Goal: Information Seeking & Learning: Learn about a topic

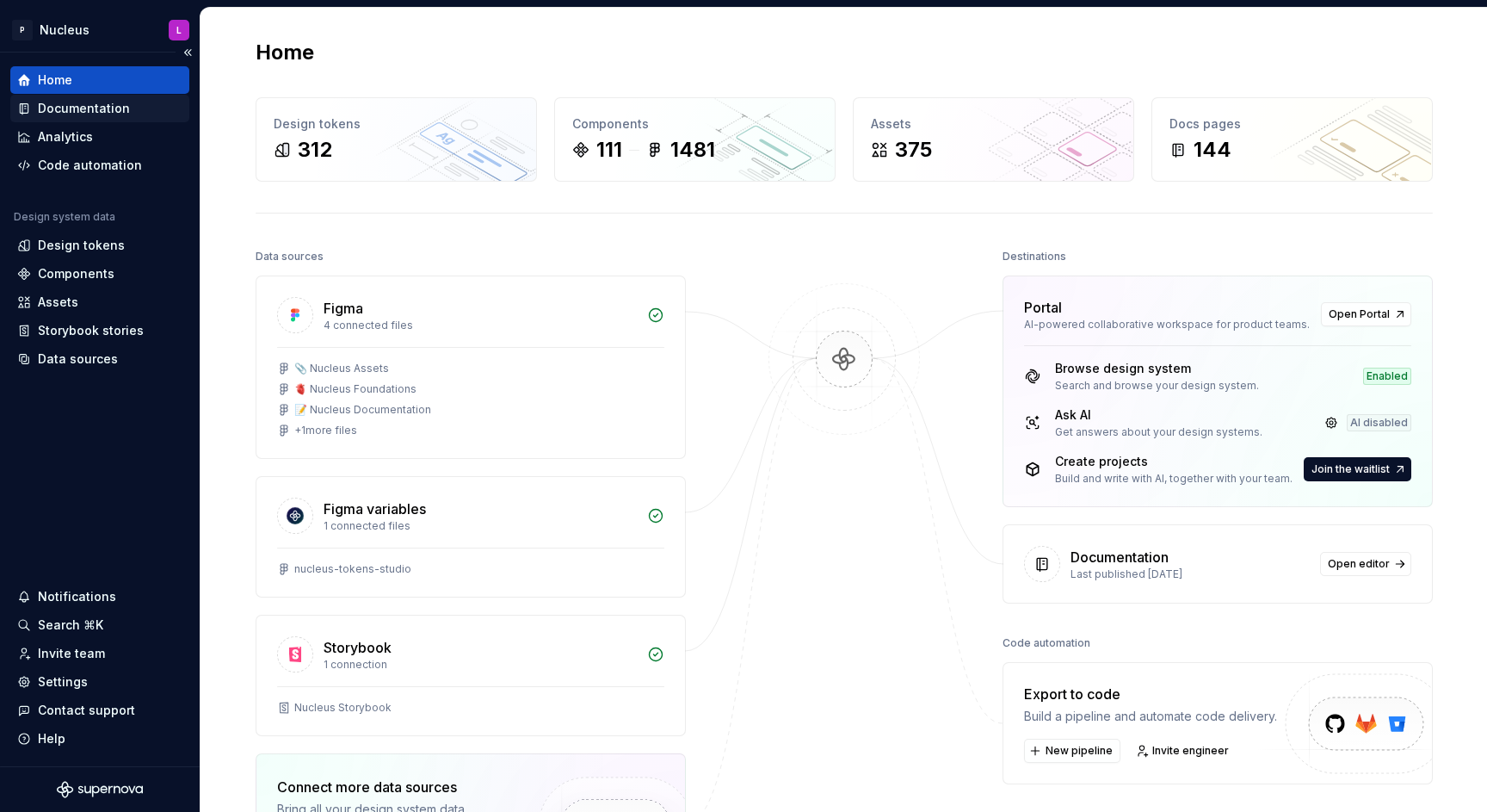
click at [83, 107] on div "Documentation" at bounding box center [84, 109] width 92 height 18
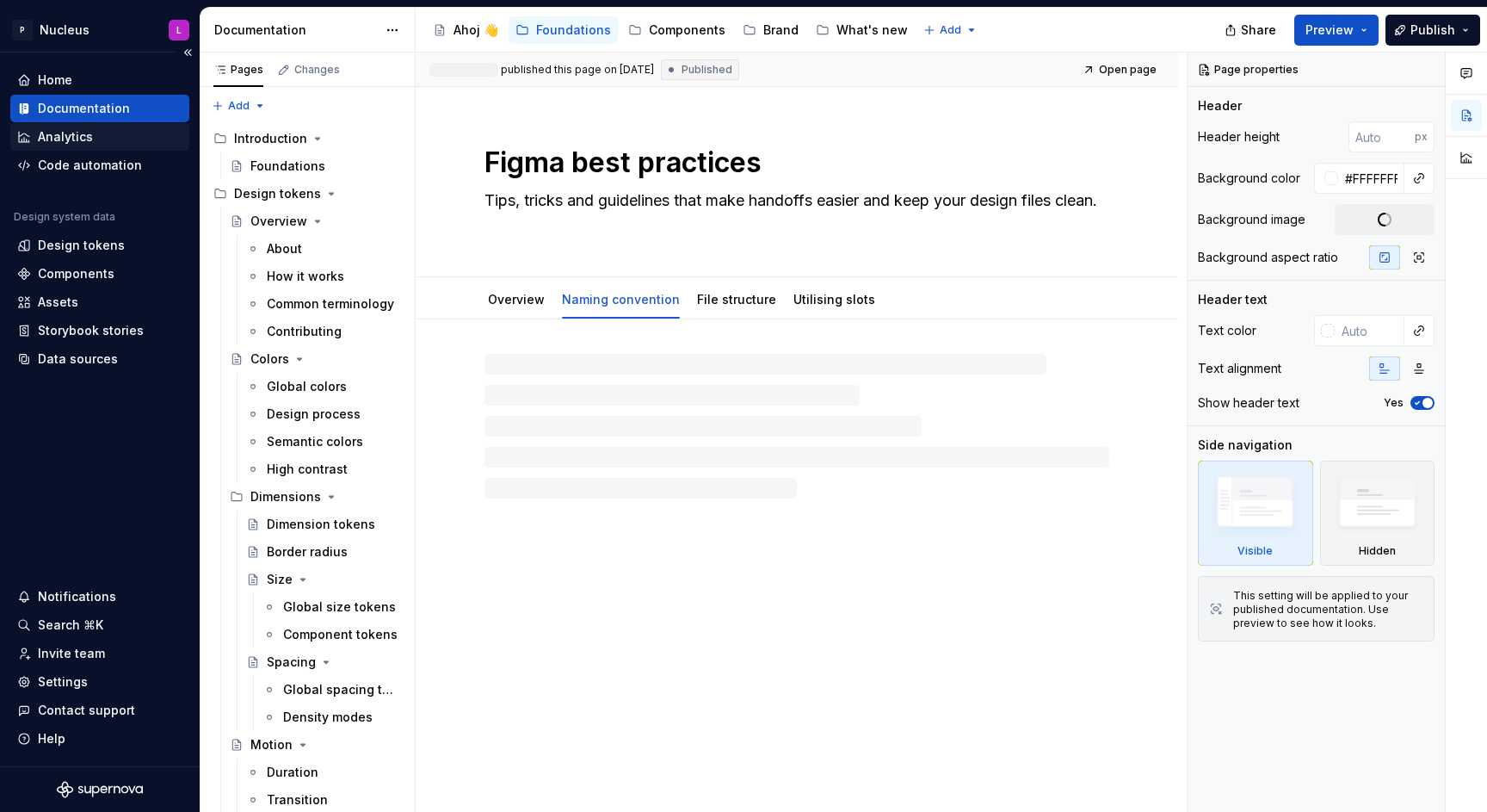
click at [78, 143] on div "Analytics" at bounding box center [65, 137] width 55 height 18
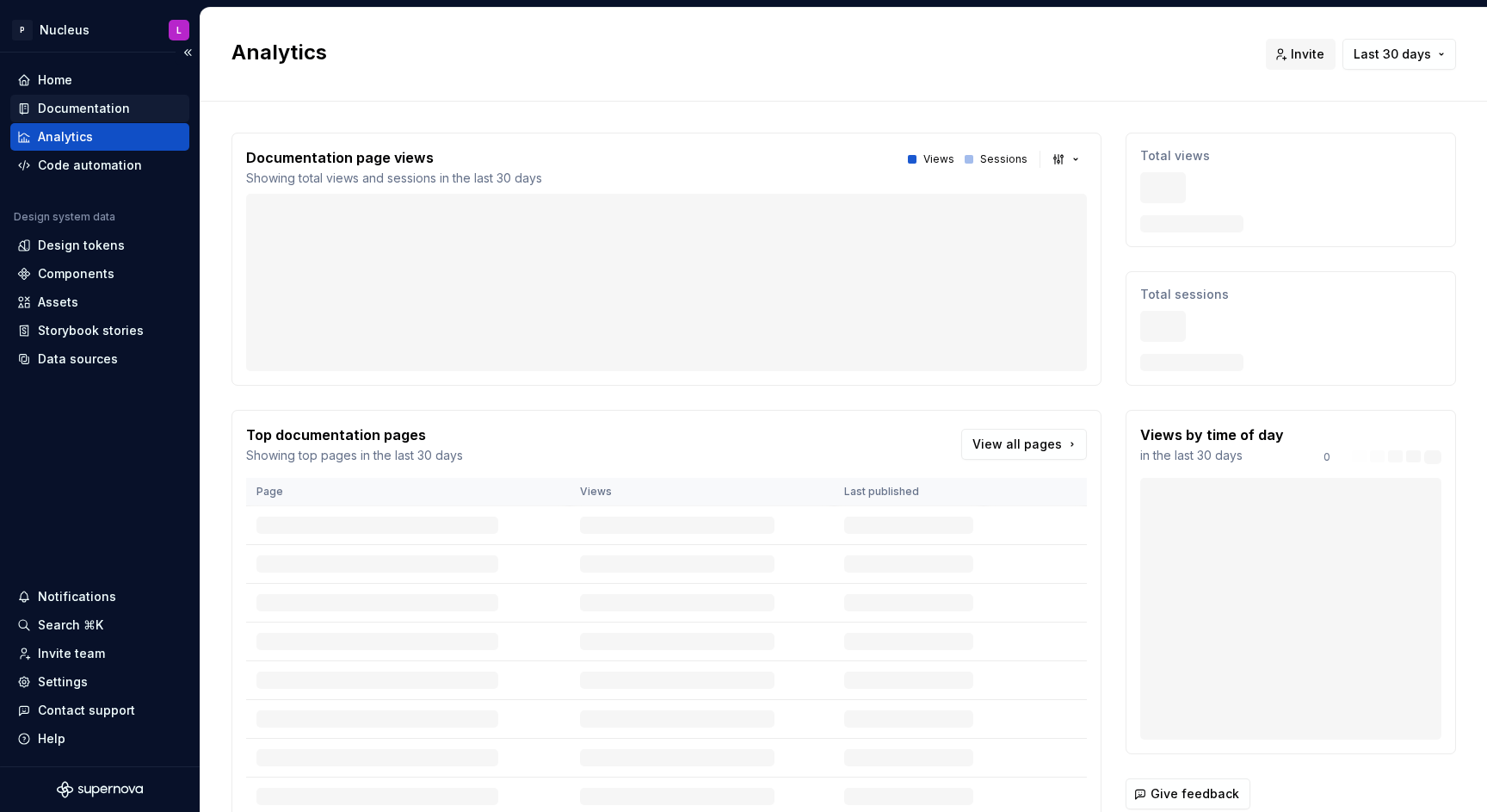
click at [85, 109] on div "Documentation" at bounding box center [84, 109] width 92 height 18
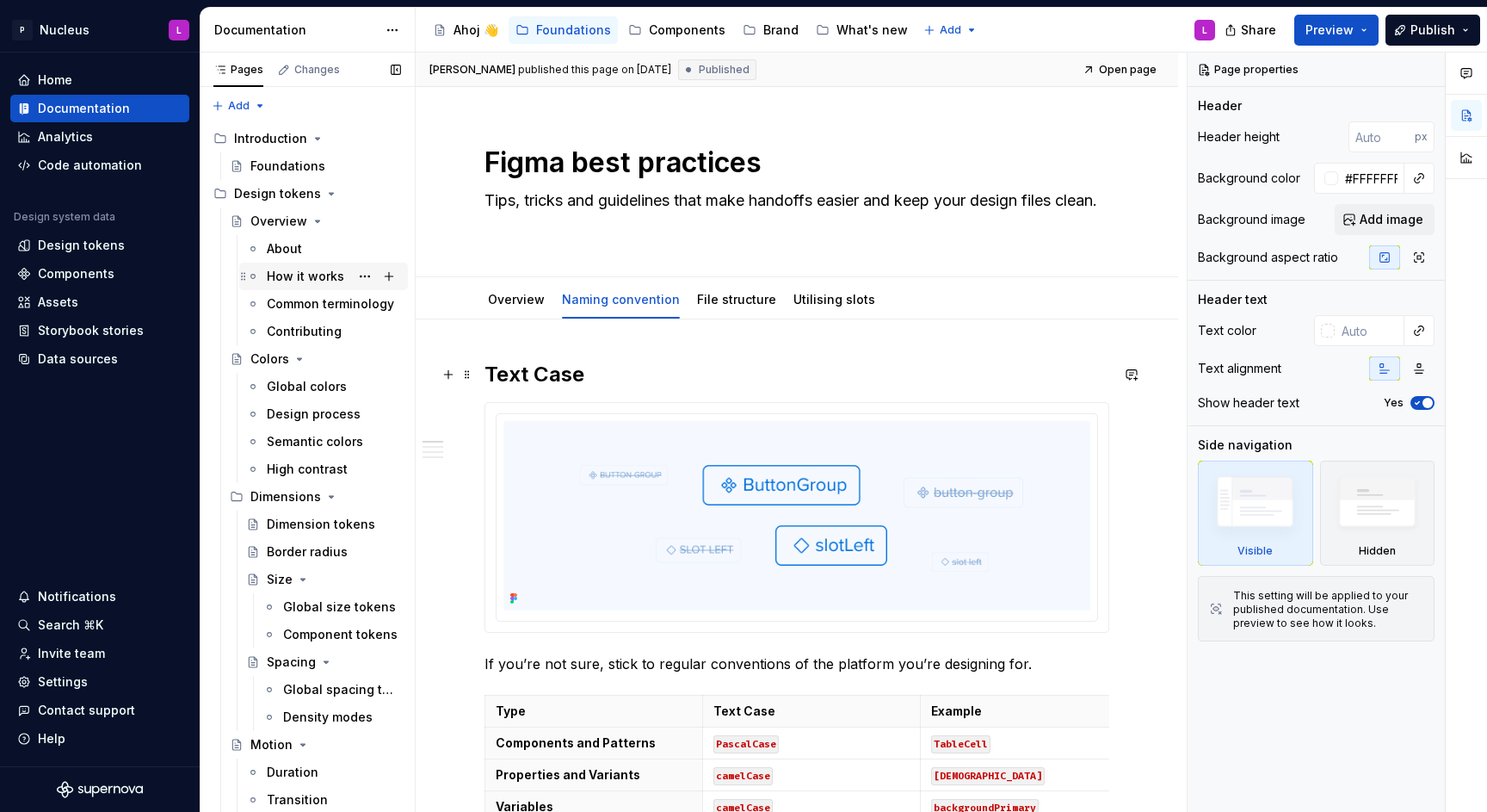
type textarea "*"
click at [63, 155] on div "Code automation" at bounding box center [100, 165] width 179 height 27
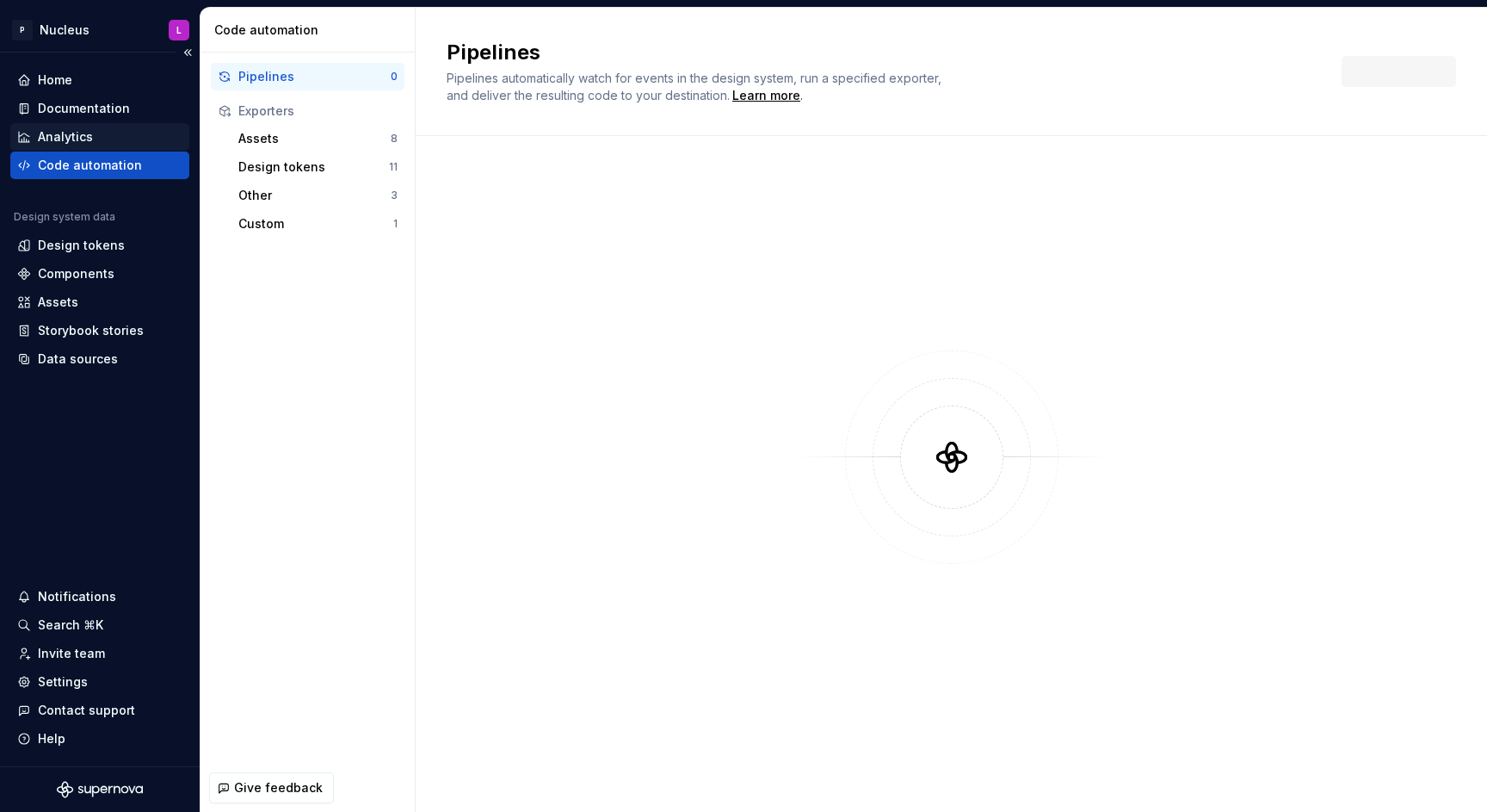
click at [63, 145] on div "Analytics" at bounding box center [65, 137] width 55 height 18
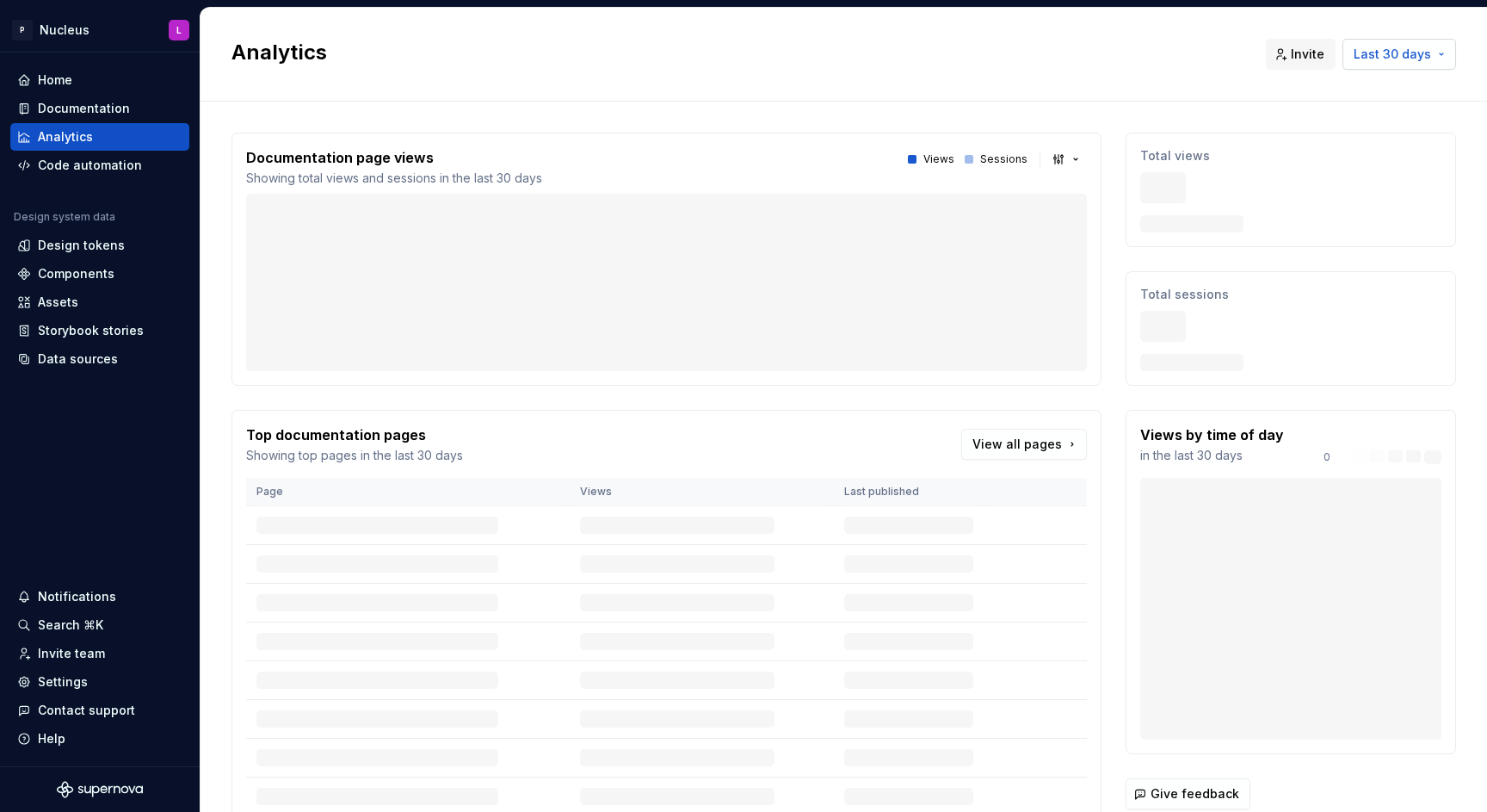
click at [1385, 59] on span "Last 30 days" at bounding box center [1393, 54] width 78 height 18
click at [1359, 138] on div "Last 90 days" at bounding box center [1359, 147] width 146 height 18
